Goal: Transaction & Acquisition: Purchase product/service

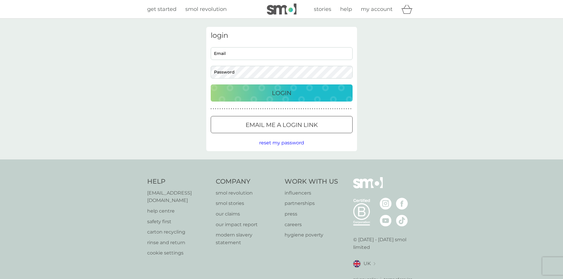
type input "[EMAIL_ADDRESS][DOMAIN_NAME]"
click at [281, 91] on p "Login" at bounding box center [282, 92] width 20 height 9
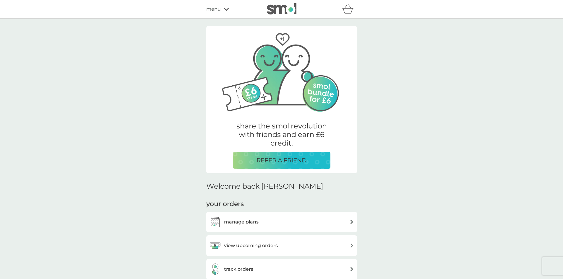
click at [216, 12] on span "menu" at bounding box center [213, 9] width 14 height 8
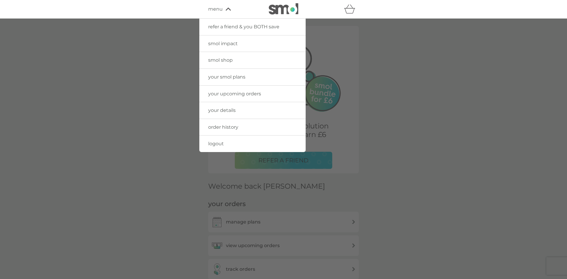
click at [242, 93] on span "your upcoming orders" at bounding box center [234, 94] width 53 height 6
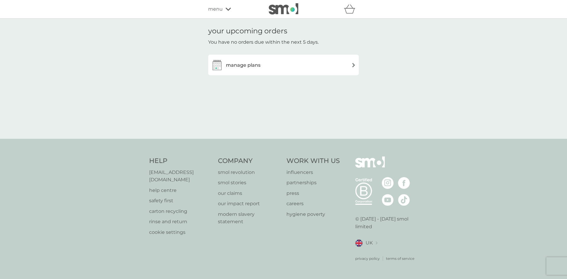
click at [220, 9] on span "menu" at bounding box center [215, 9] width 14 height 8
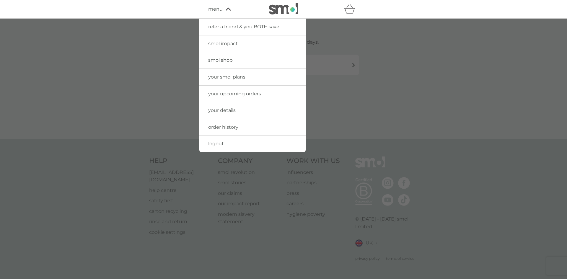
click at [222, 62] on span "smol shop" at bounding box center [220, 60] width 25 height 6
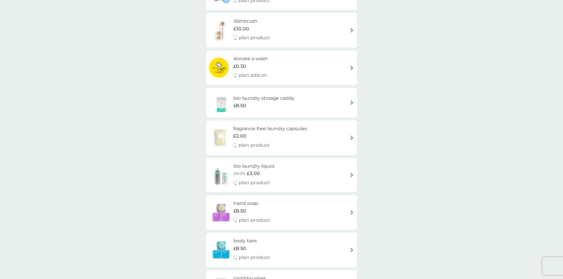
scroll to position [384, 0]
click at [265, 99] on h6 "bio laundry storage caddy" at bounding box center [263, 98] width 61 height 8
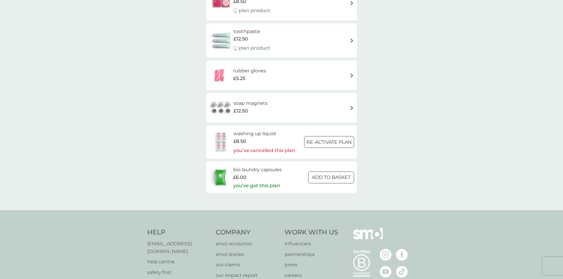
scroll to position [857, 0]
click at [338, 174] on div at bounding box center [330, 176] width 21 height 6
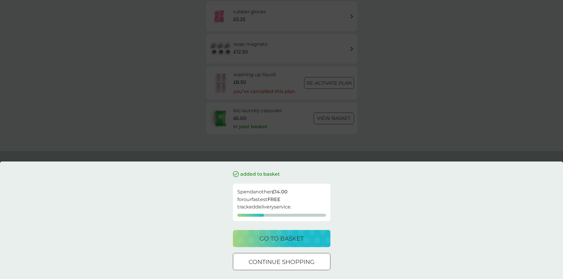
scroll to position [920, 0]
click at [280, 242] on p "go to basket" at bounding box center [281, 238] width 44 height 9
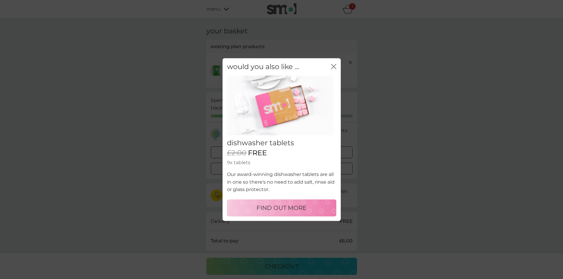
click at [332, 66] on icon "close" at bounding box center [332, 66] width 2 height 5
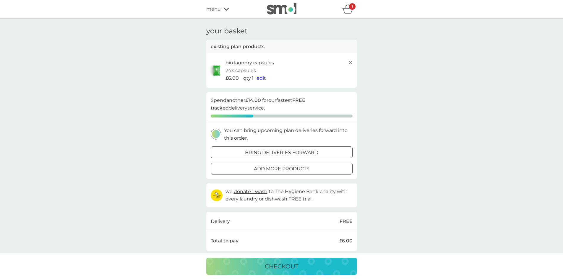
click at [264, 79] on span "edit" at bounding box center [260, 78] width 9 height 6
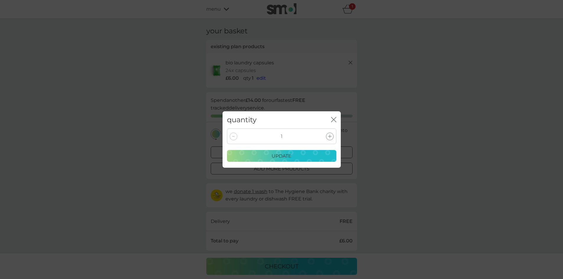
click at [330, 137] on icon at bounding box center [330, 137] width 4 height 4
click at [286, 157] on p "update" at bounding box center [282, 156] width 20 height 8
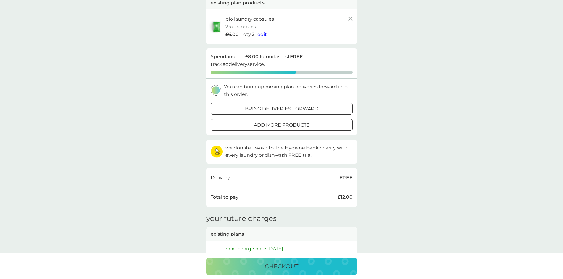
scroll to position [30, 0]
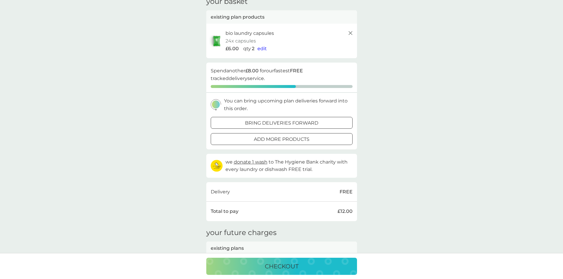
click at [295, 139] on p "add more products" at bounding box center [282, 140] width 56 height 8
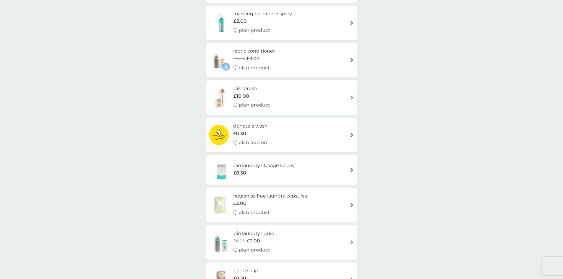
scroll to position [325, 0]
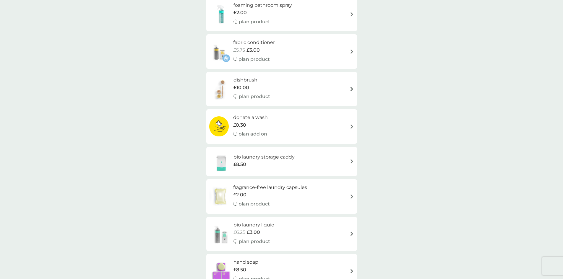
click at [261, 43] on h6 "fabric conditioner" at bounding box center [254, 43] width 42 height 8
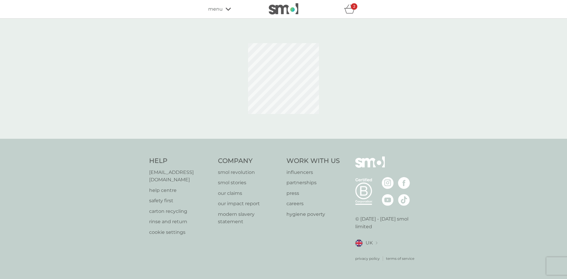
select select "182"
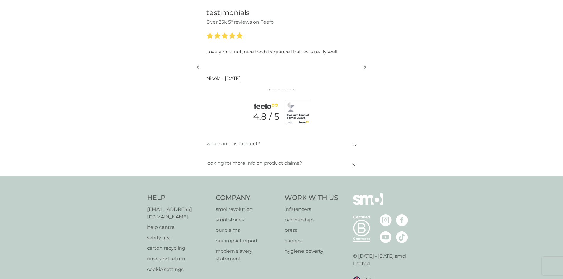
scroll to position [768, 0]
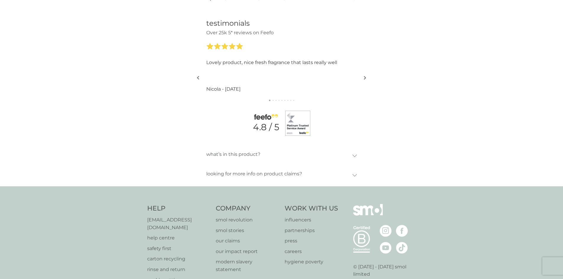
click at [366, 78] on img "button" at bounding box center [365, 78] width 2 height 4
click at [365, 78] on img "button" at bounding box center [365, 78] width 2 height 4
click at [364, 77] on img "button" at bounding box center [365, 78] width 2 height 4
click at [363, 77] on button "button" at bounding box center [365, 78] width 4 height 30
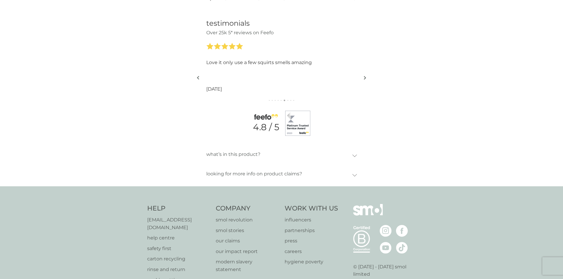
click at [363, 77] on button "button" at bounding box center [365, 78] width 4 height 30
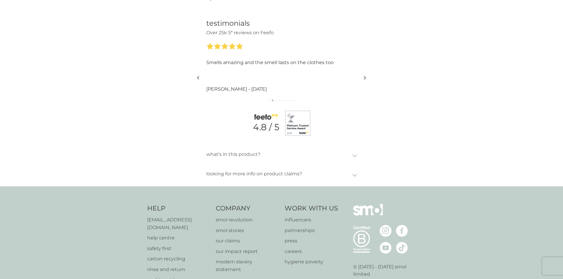
click at [363, 77] on button "button" at bounding box center [365, 78] width 4 height 30
click at [362, 77] on div "testimonials Over 25k 5* reviews on Feefo I dry inside so this not only leaves …" at bounding box center [281, 77] width 563 height 140
click at [365, 78] on img "button" at bounding box center [365, 78] width 2 height 4
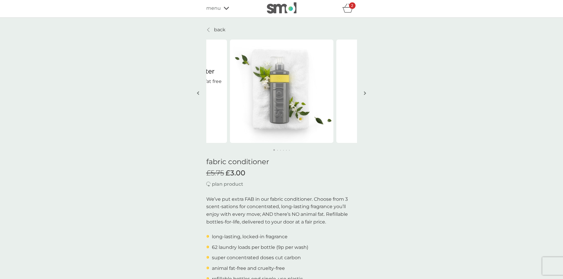
scroll to position [0, 0]
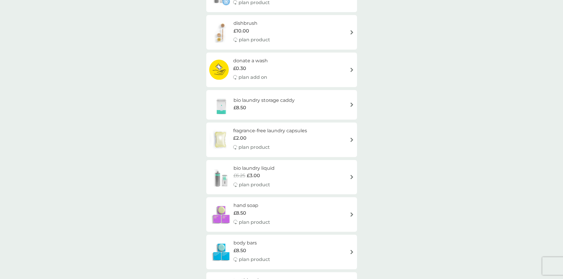
scroll to position [414, 0]
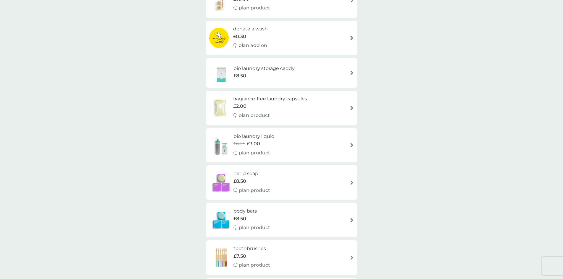
click at [269, 144] on div "£6.25 £3.00" at bounding box center [253, 144] width 41 height 8
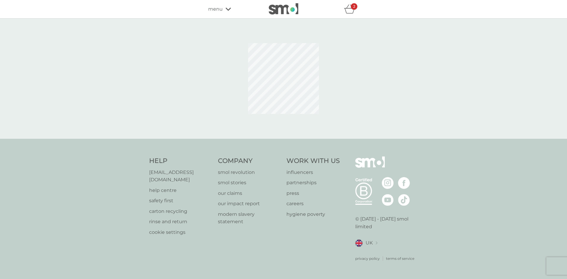
select select "91"
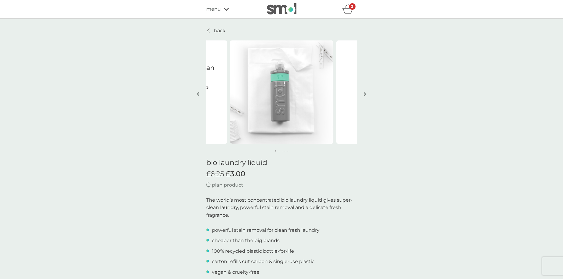
click at [346, 8] on icon "basket" at bounding box center [347, 8] width 11 height 9
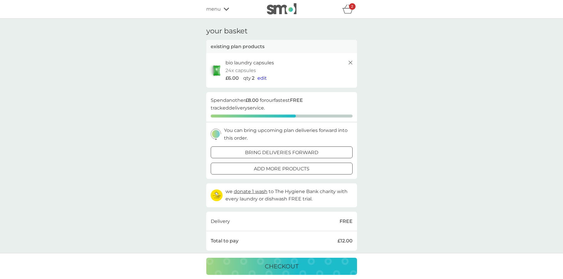
drag, startPoint x: 311, startPoint y: 151, endPoint x: 473, endPoint y: 138, distance: 162.4
click at [473, 138] on div "your basket existing plan products bio laundry capsules 24x capsules £6.00 qty …" at bounding box center [281, 176] width 563 height 314
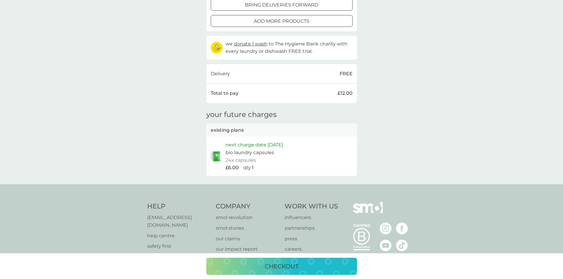
scroll to position [177, 0]
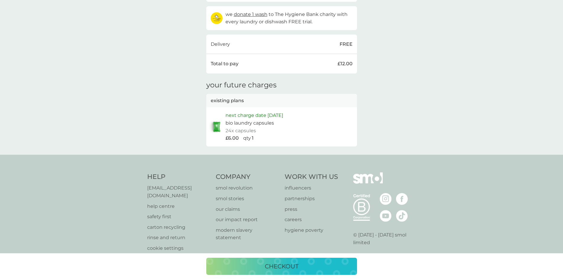
click at [287, 266] on p "checkout" at bounding box center [282, 266] width 34 height 9
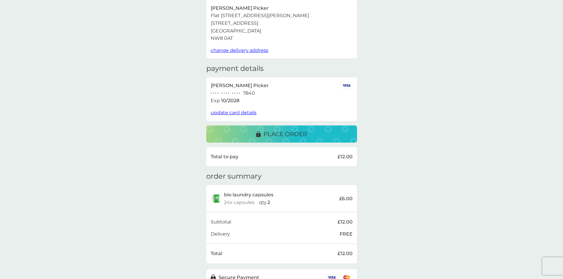
scroll to position [30, 0]
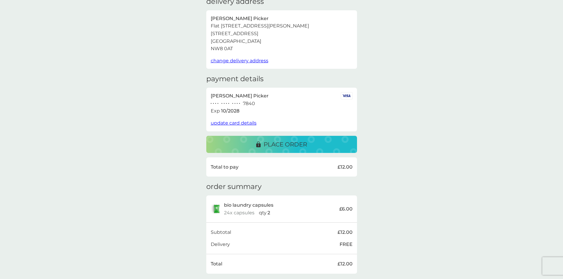
click at [294, 148] on p "place order" at bounding box center [285, 144] width 43 height 9
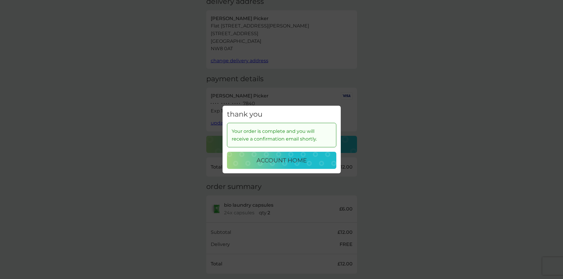
click at [296, 163] on p "account home" at bounding box center [281, 160] width 50 height 9
